Goal: Navigation & Orientation: Find specific page/section

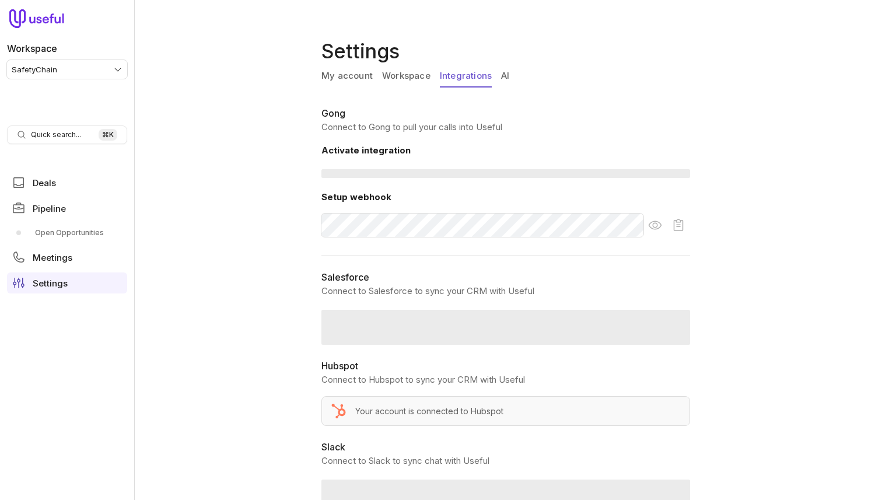
click at [451, 81] on link "Integrations" at bounding box center [466, 76] width 52 height 22
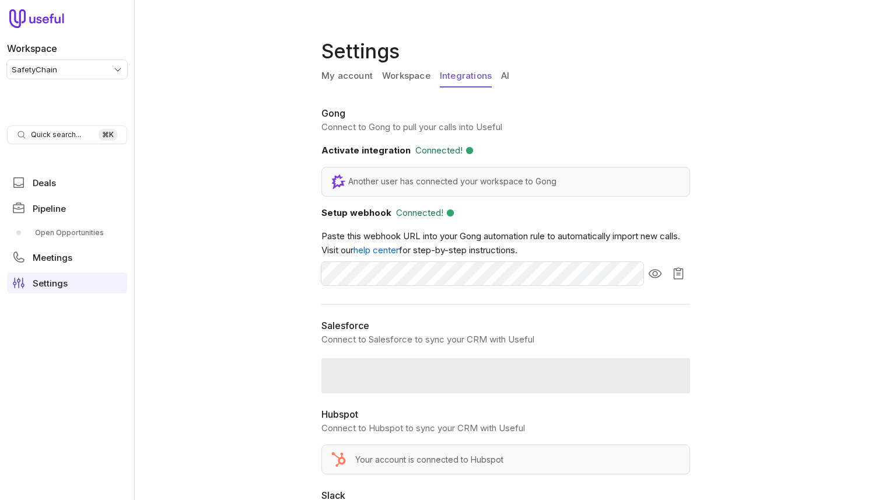
click at [413, 81] on link "Workspace" at bounding box center [406, 76] width 48 height 22
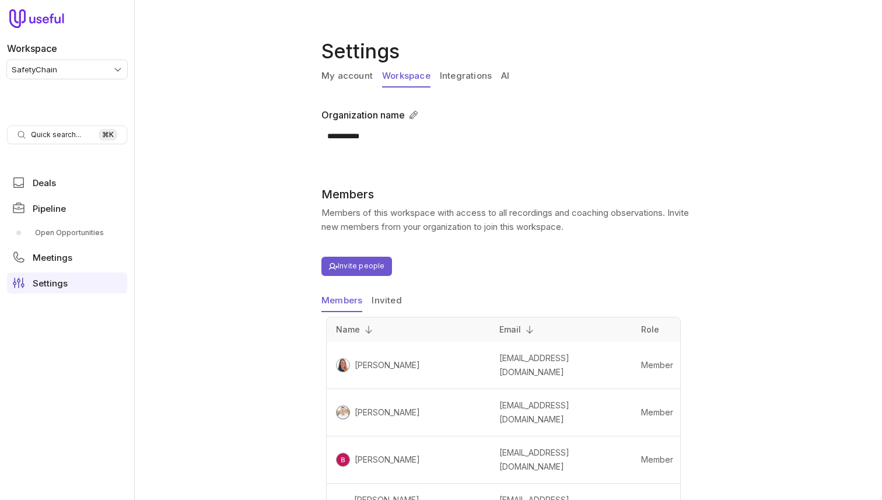
scroll to position [52, 0]
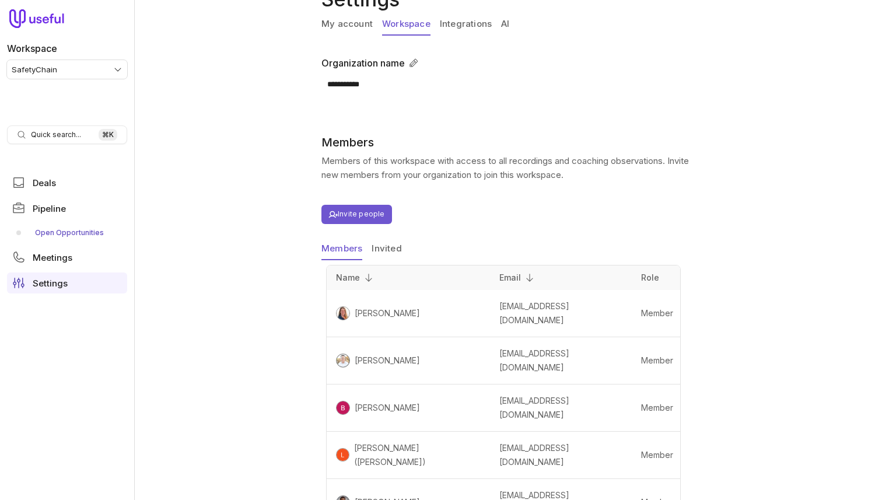
click at [65, 239] on link "Open Opportunities" at bounding box center [67, 233] width 120 height 19
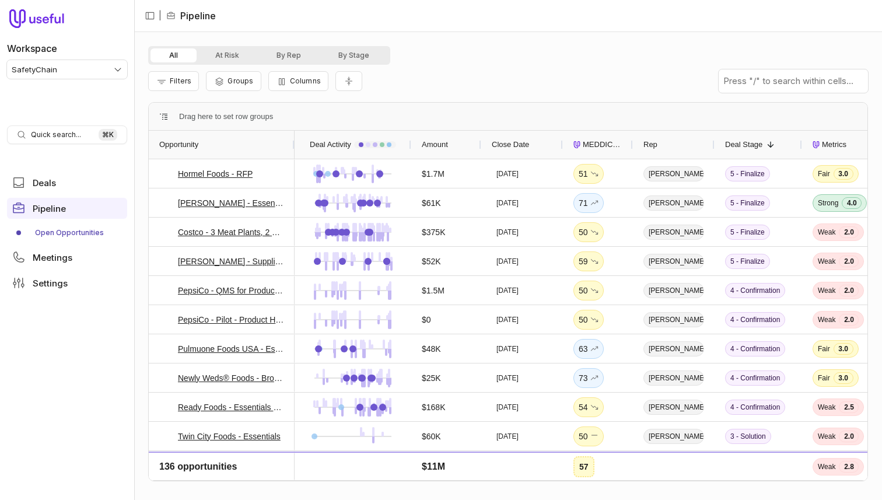
click at [69, 67] on html "Workspace SafetyChain Quick search... ⌘ K Deals Pipeline Open Opportunities Mee…" at bounding box center [441, 250] width 882 height 500
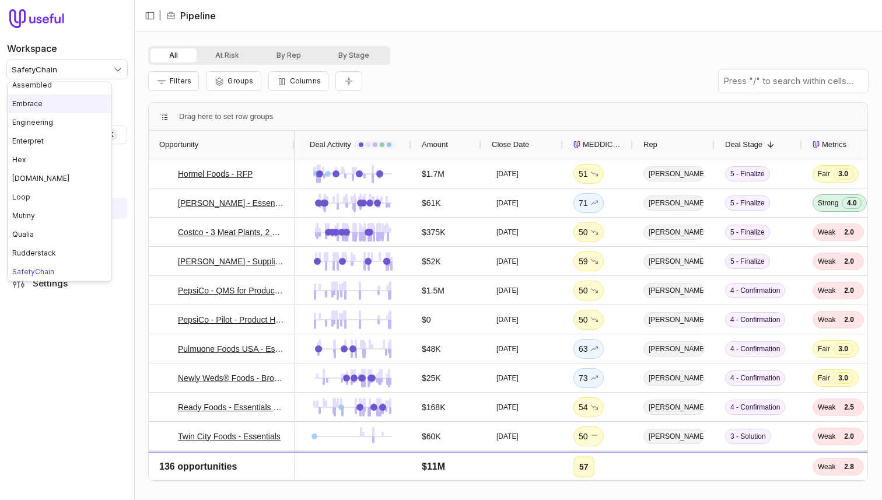
scroll to position [134, 0]
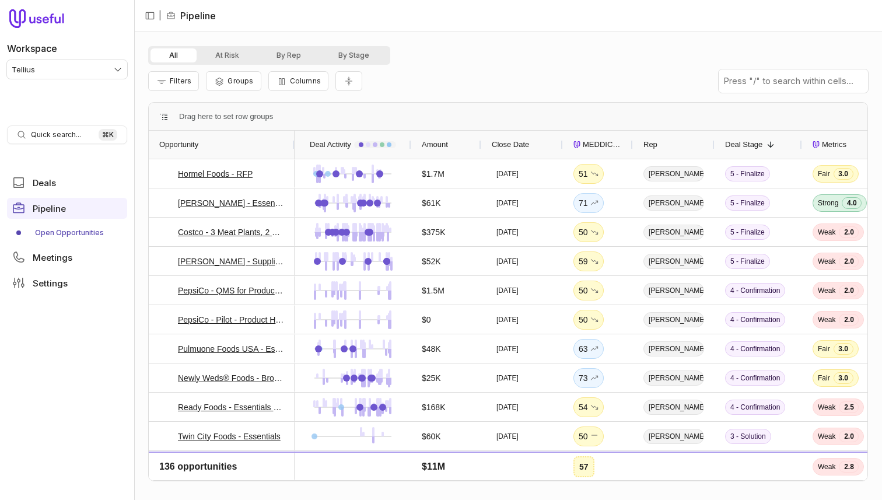
click at [76, 72] on html "Workspace Tellius Quick search... ⌘ K Deals Pipeline Open Opportunities Meeting…" at bounding box center [441, 250] width 882 height 500
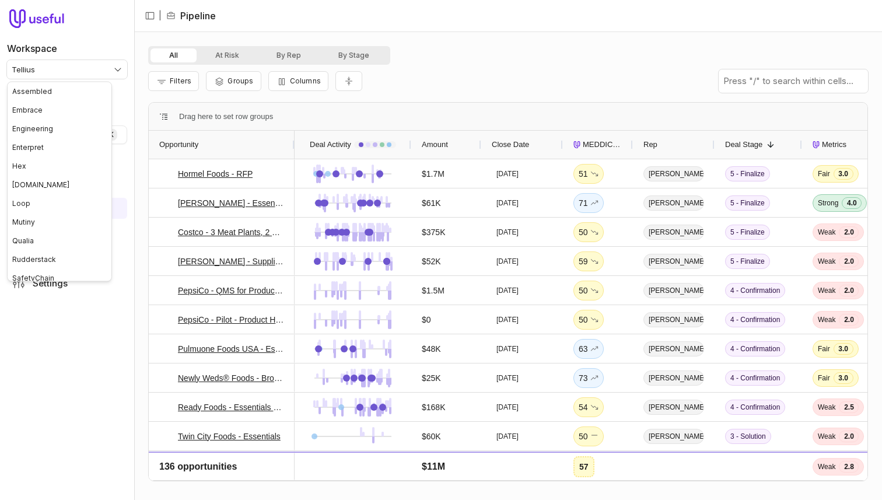
scroll to position [44, 0]
